Goal: Task Accomplishment & Management: Manage account settings

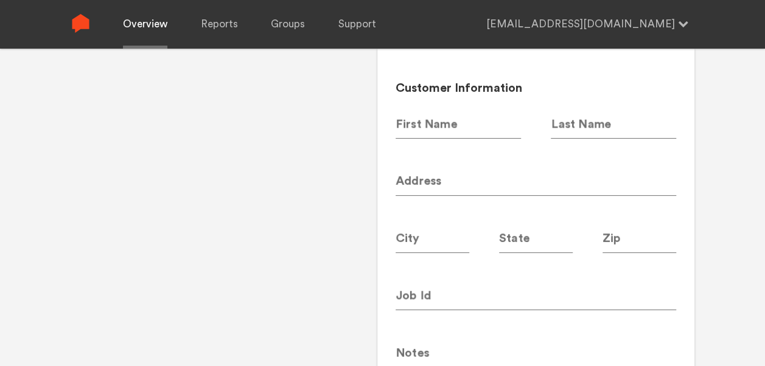
click at [131, 10] on link "Overview" at bounding box center [145, 24] width 44 height 49
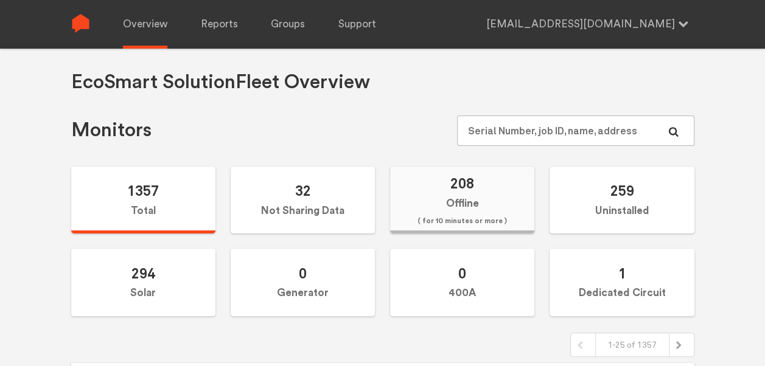
scroll to position [4, 0]
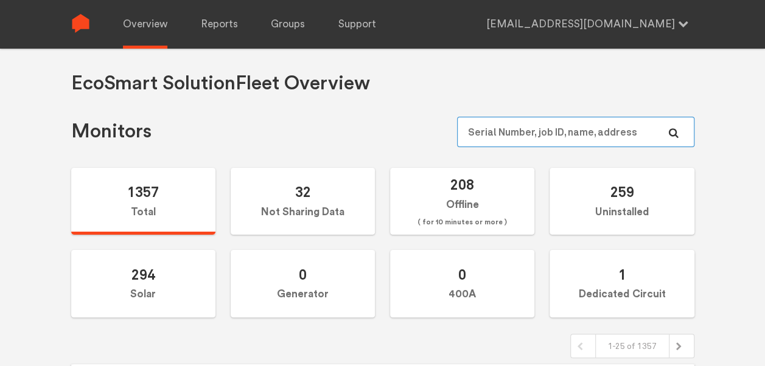
click at [545, 120] on input "text" at bounding box center [575, 132] width 237 height 30
paste input "N144021007"
type input "N144021007"
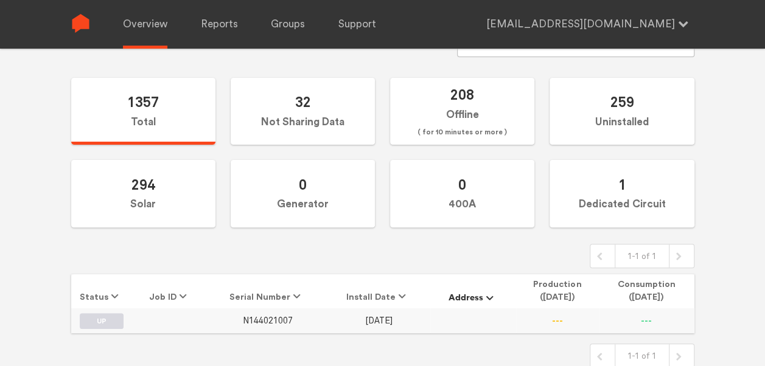
click at [279, 316] on span "N144021007" at bounding box center [268, 321] width 50 height 10
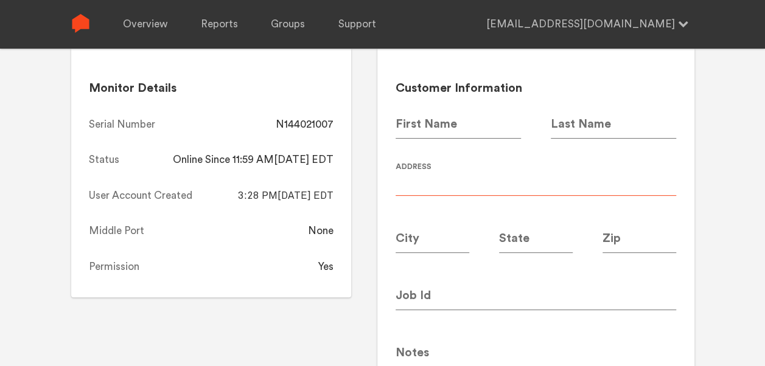
click at [499, 168] on input at bounding box center [535, 179] width 280 height 34
type input "Canopy 5995"
click at [729, 155] on div "N144021007 Save Changes Monitor Details Serial Number N144021007 Status Online …" at bounding box center [382, 138] width 765 height 366
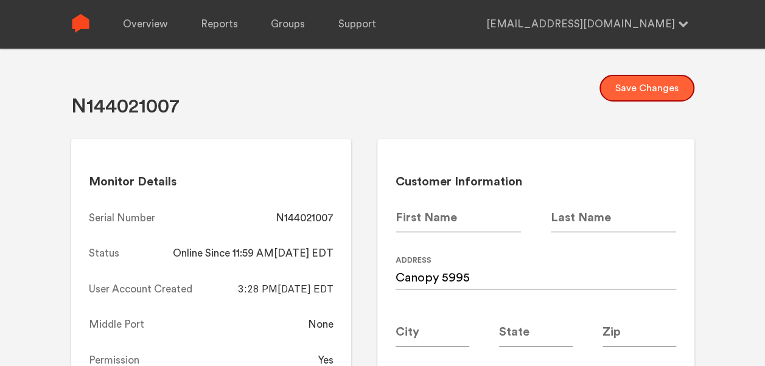
click at [642, 90] on button "Save Changes" at bounding box center [646, 88] width 95 height 27
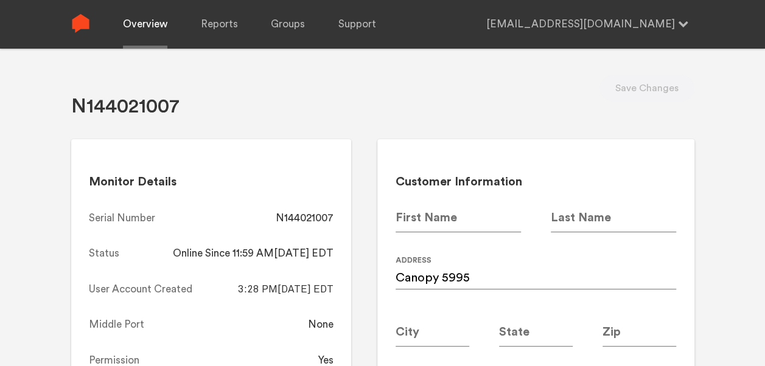
click at [129, 26] on link "Overview" at bounding box center [145, 24] width 44 height 49
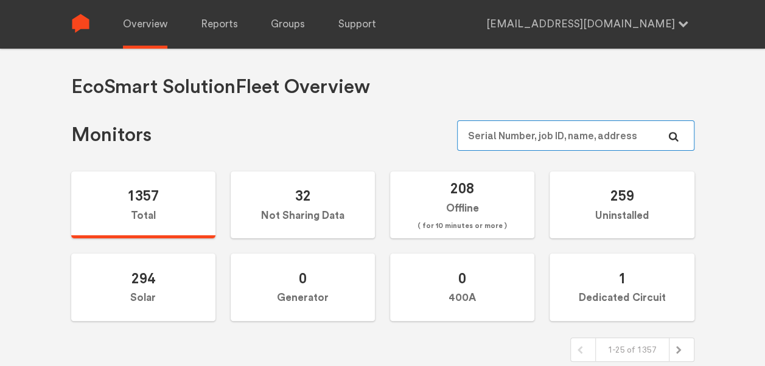
click at [513, 126] on input "text" at bounding box center [575, 135] width 237 height 30
paste input "N147020257"
type input "N147020257"
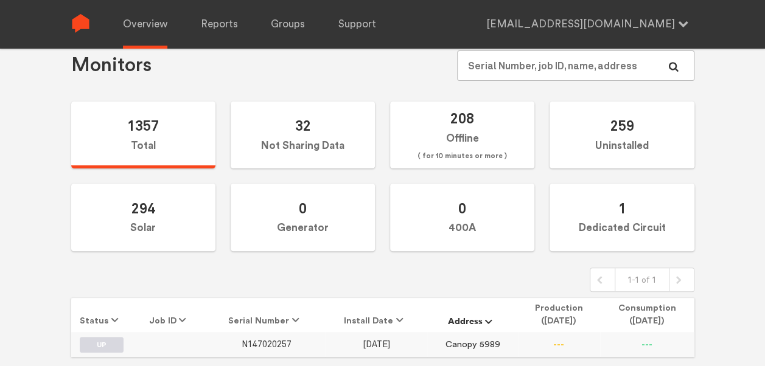
click at [277, 343] on span "N147020257" at bounding box center [266, 344] width 50 height 10
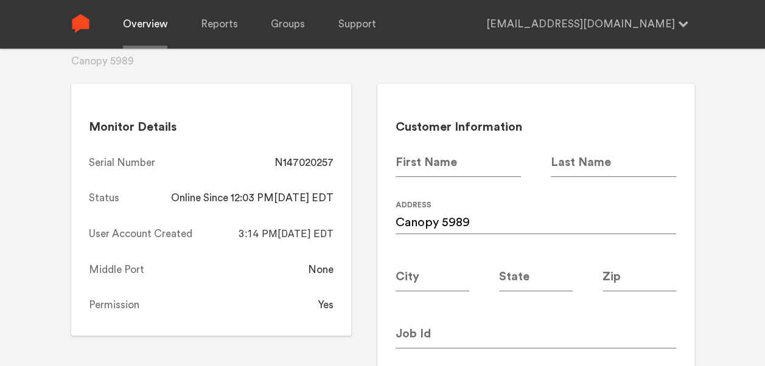
click at [151, 18] on link "Overview" at bounding box center [145, 24] width 44 height 49
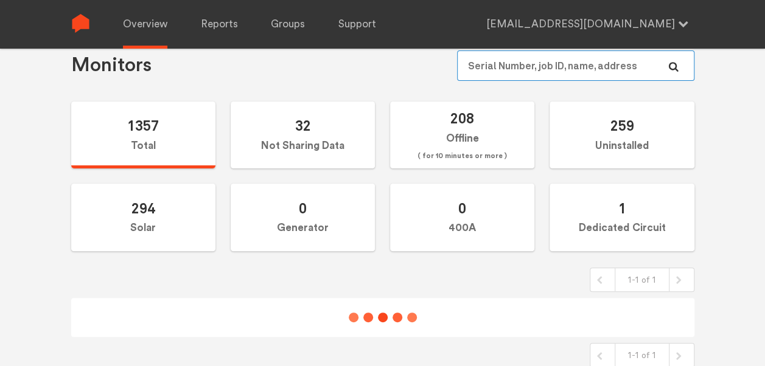
click at [555, 69] on input "text" at bounding box center [575, 65] width 237 height 30
paste input "N144021003"
type input "N144021003"
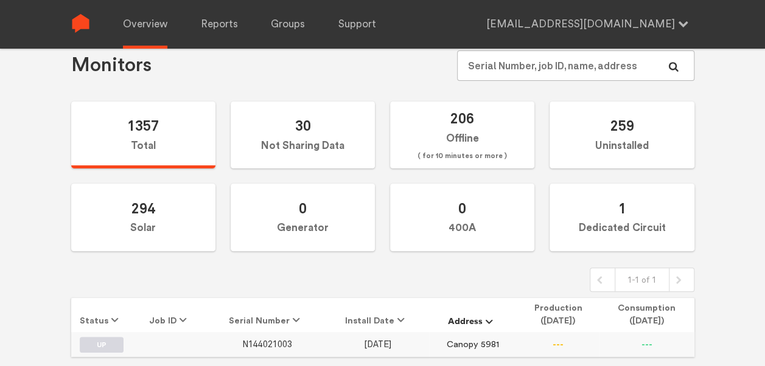
click at [268, 341] on span "N144021003" at bounding box center [267, 344] width 50 height 10
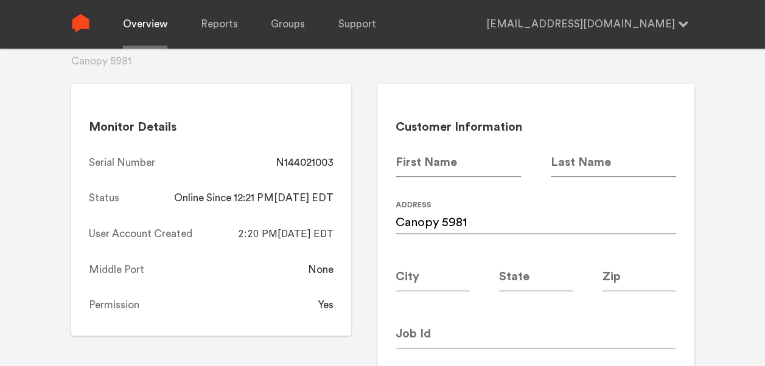
click at [141, 20] on link "Overview" at bounding box center [145, 24] width 44 height 49
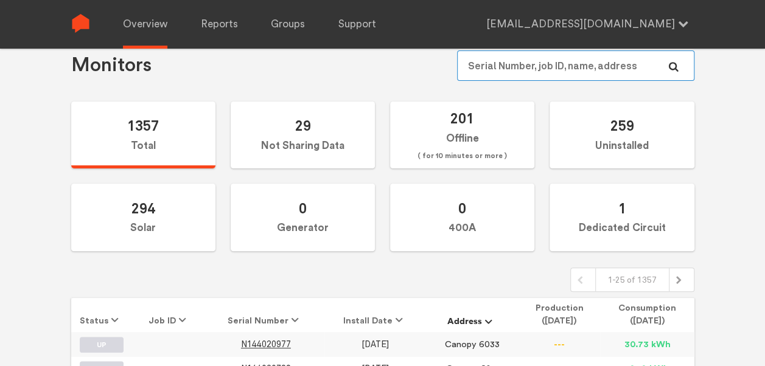
click at [518, 68] on input "text" at bounding box center [575, 65] width 237 height 30
type input "5"
paste input "N147020501"
type input "N147020501"
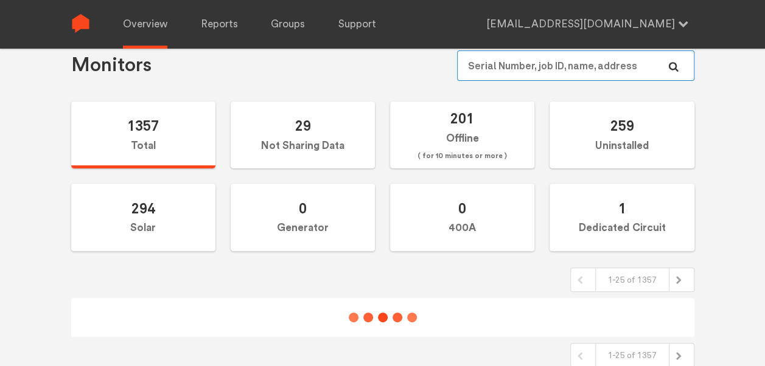
scroll to position [69, 0]
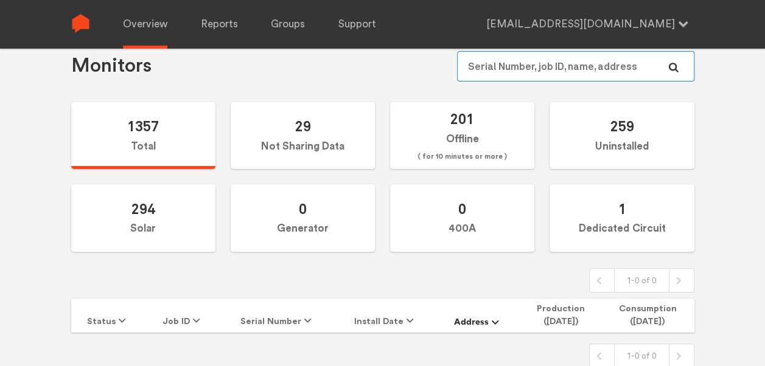
type input "N147020501"
paste input "N147020501"
type input "N147020501"
click at [528, 61] on input "text" at bounding box center [575, 66] width 237 height 30
paste input "N147020601"
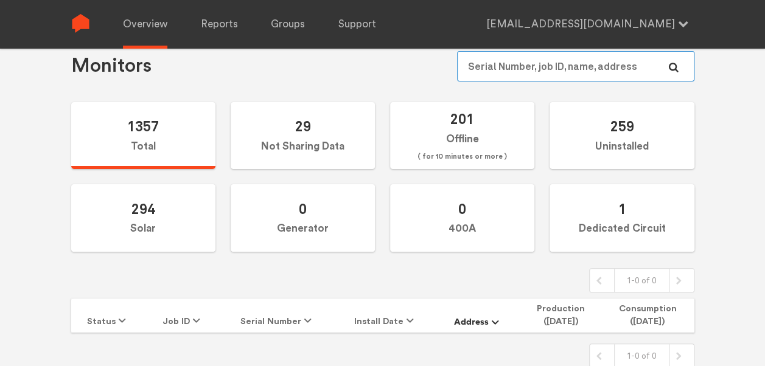
type input "N147020601"
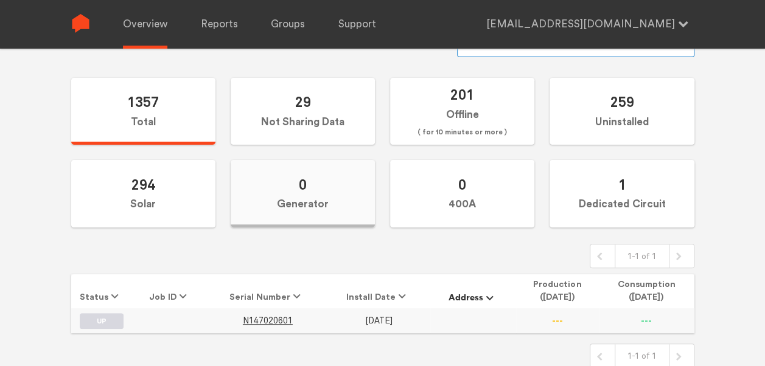
scroll to position [94, 0]
click at [262, 316] on span "N147020601" at bounding box center [268, 321] width 50 height 10
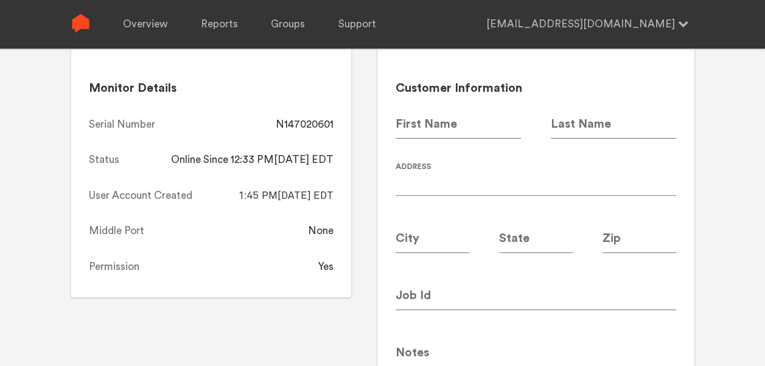
click at [447, 177] on input at bounding box center [535, 179] width 280 height 34
paste input "5967"
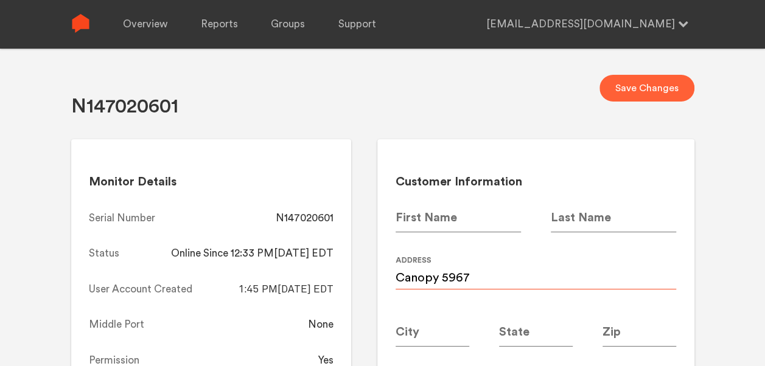
type input "Canopy 5967"
click at [669, 79] on button "Save Changes" at bounding box center [646, 88] width 95 height 27
